Goal: Obtain resource: Obtain resource

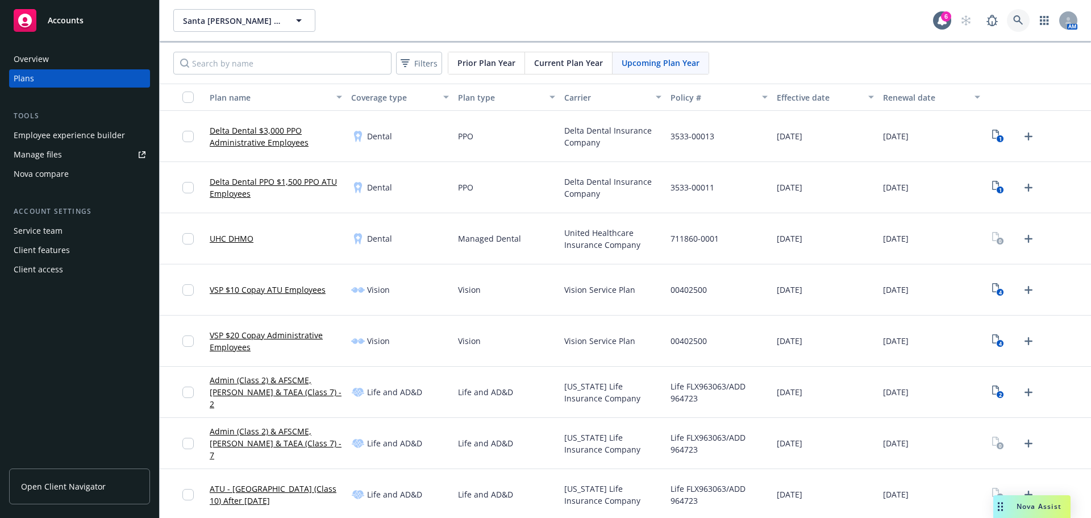
click at [1014, 21] on icon at bounding box center [1019, 20] width 10 height 10
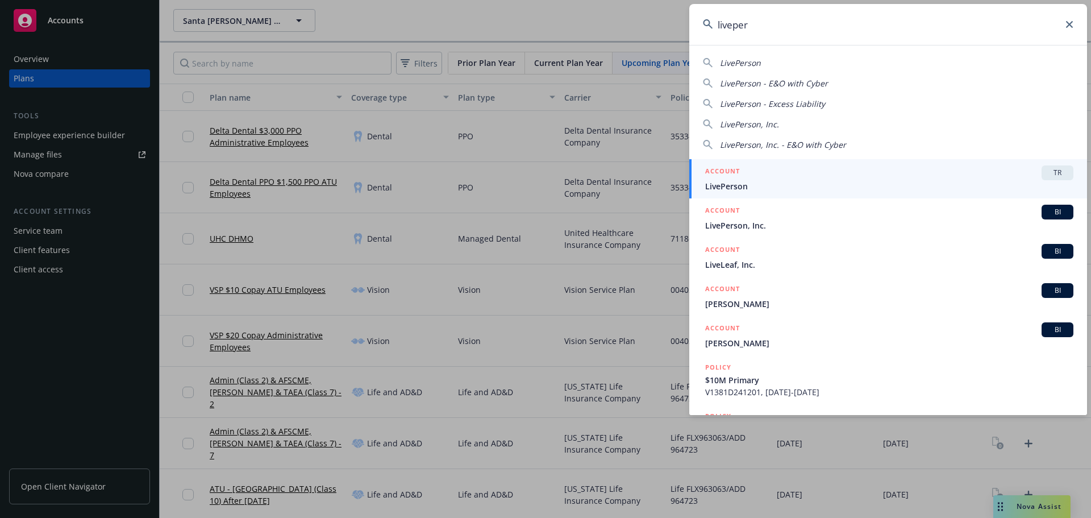
type input "liveper"
click at [821, 197] on link "ACCOUNT TR LivePerson" at bounding box center [889, 178] width 398 height 39
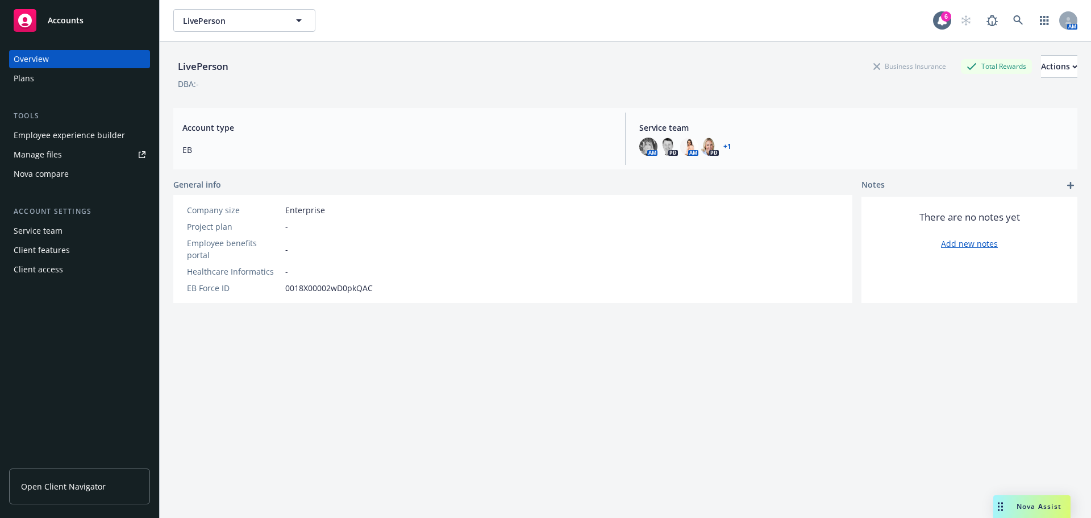
click at [47, 87] on div "Plans" at bounding box center [80, 78] width 132 height 18
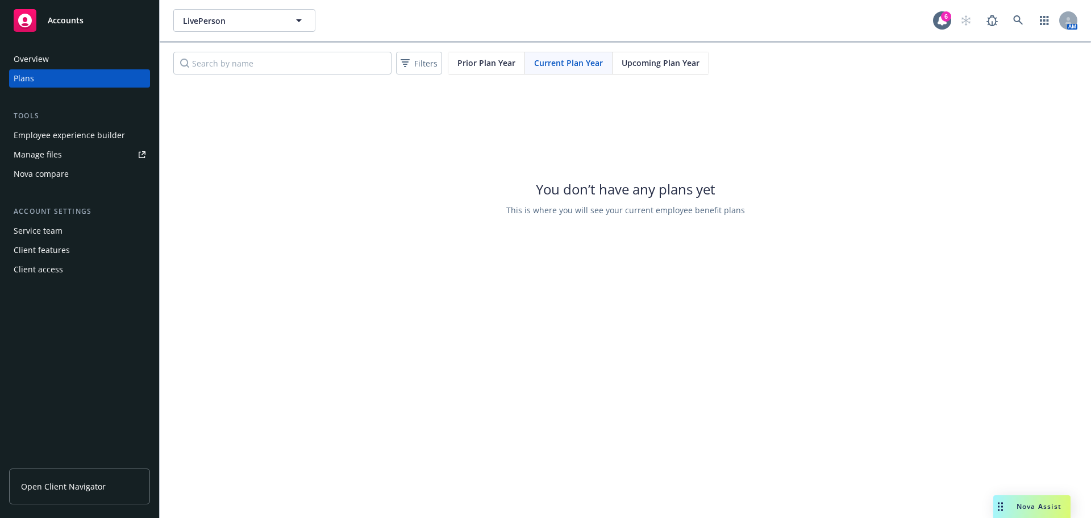
click at [654, 59] on span "Upcoming Plan Year" at bounding box center [661, 63] width 78 height 12
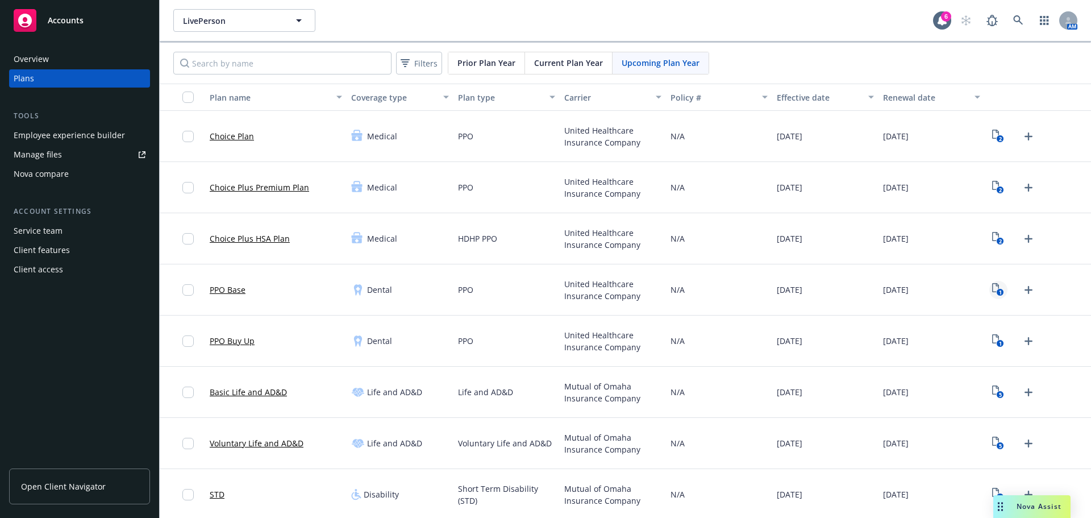
click at [990, 294] on link "1" at bounding box center [999, 290] width 18 height 18
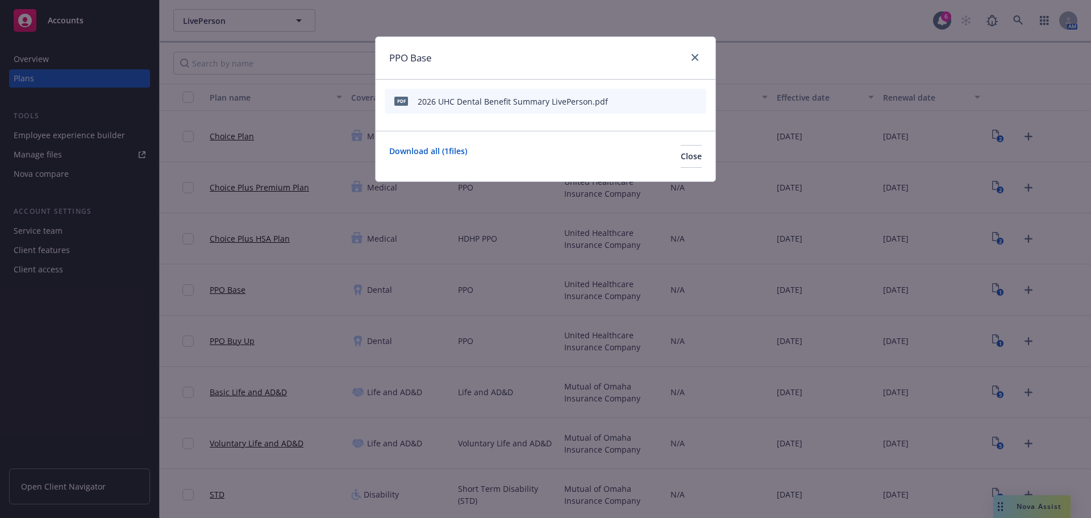
click at [676, 101] on icon "preview file" at bounding box center [677, 101] width 10 height 8
